Goal: Answer question/provide support: Share knowledge or assist other users

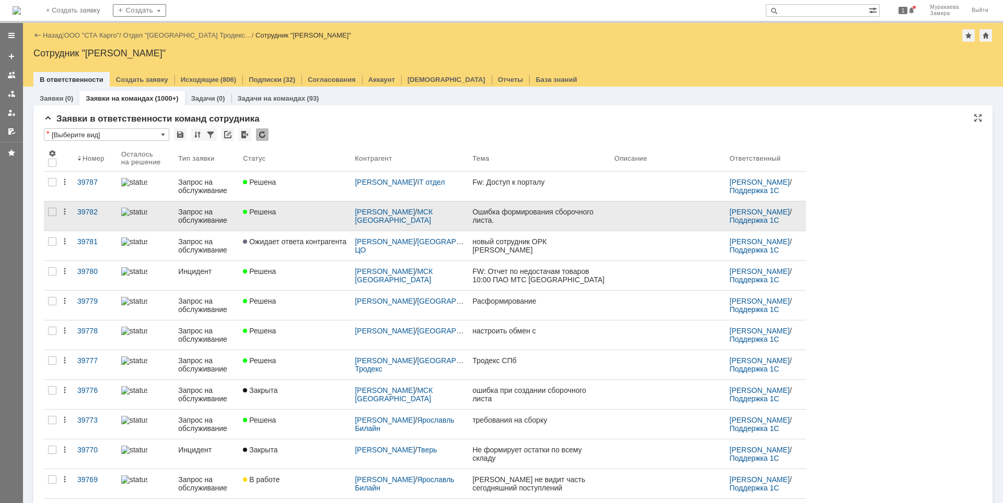
click at [203, 215] on div "Запрос на обслуживание" at bounding box center [206, 216] width 56 height 17
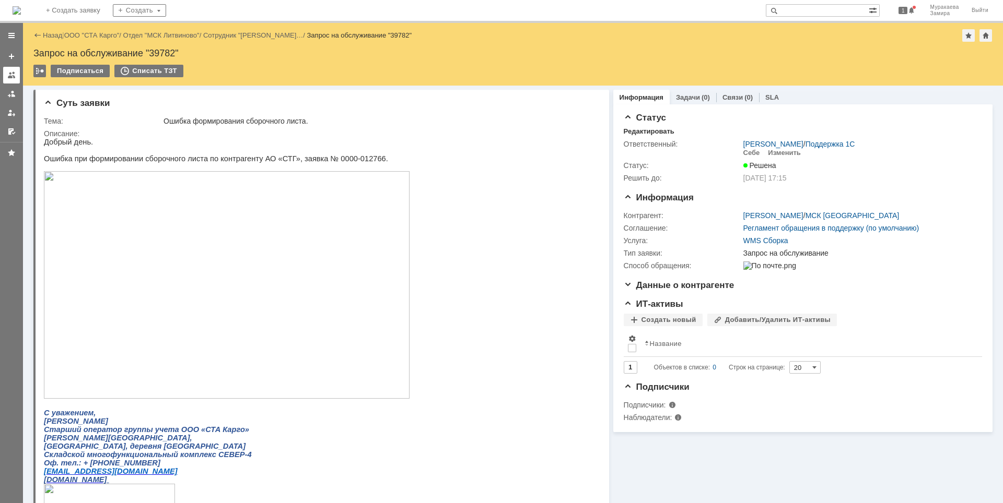
click at [14, 77] on div at bounding box center [11, 75] width 8 height 8
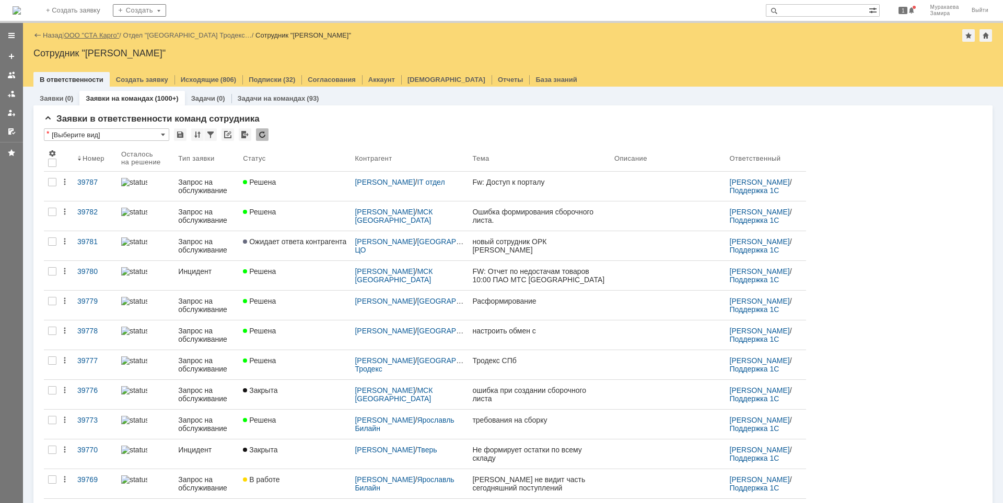
click at [89, 31] on link "ООО "СТА Карго"" at bounding box center [91, 35] width 55 height 8
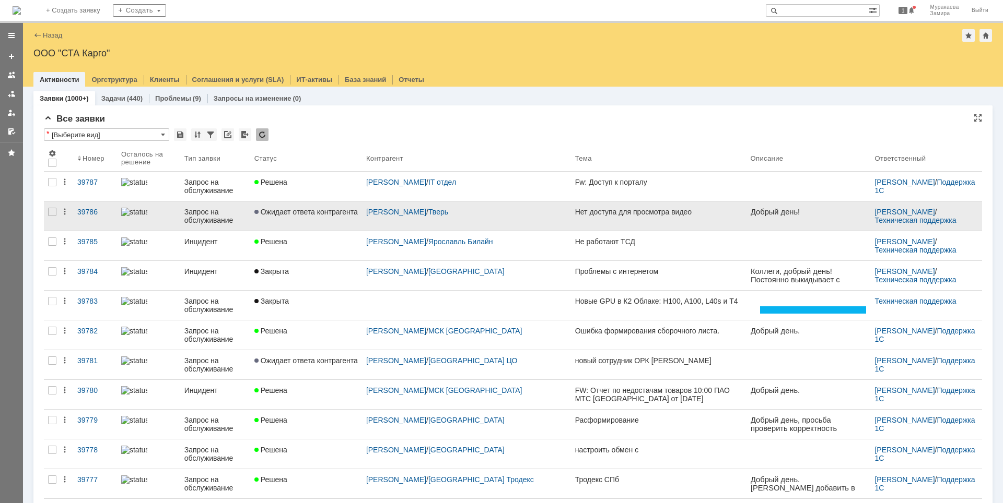
click at [215, 210] on div "Запрос на обслуживание" at bounding box center [215, 216] width 62 height 17
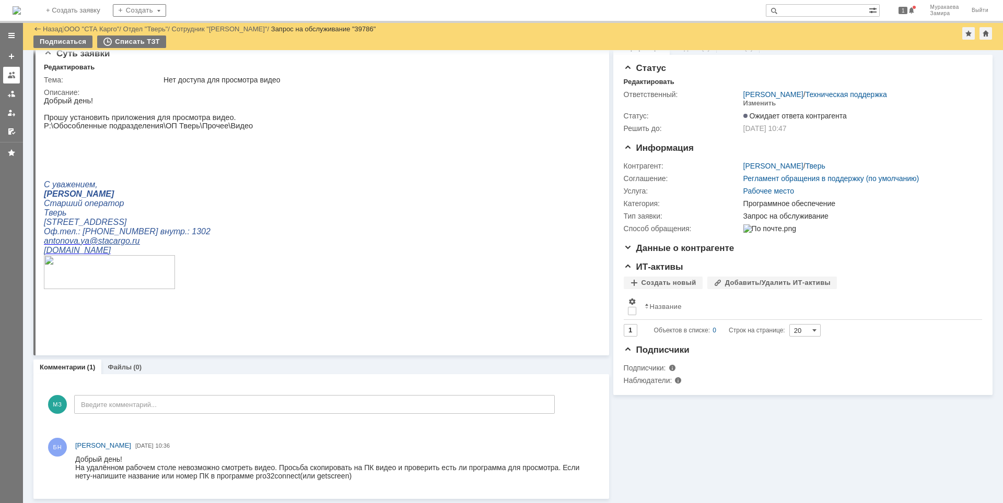
click at [14, 73] on div at bounding box center [11, 75] width 8 height 8
